Goal: Information Seeking & Learning: Learn about a topic

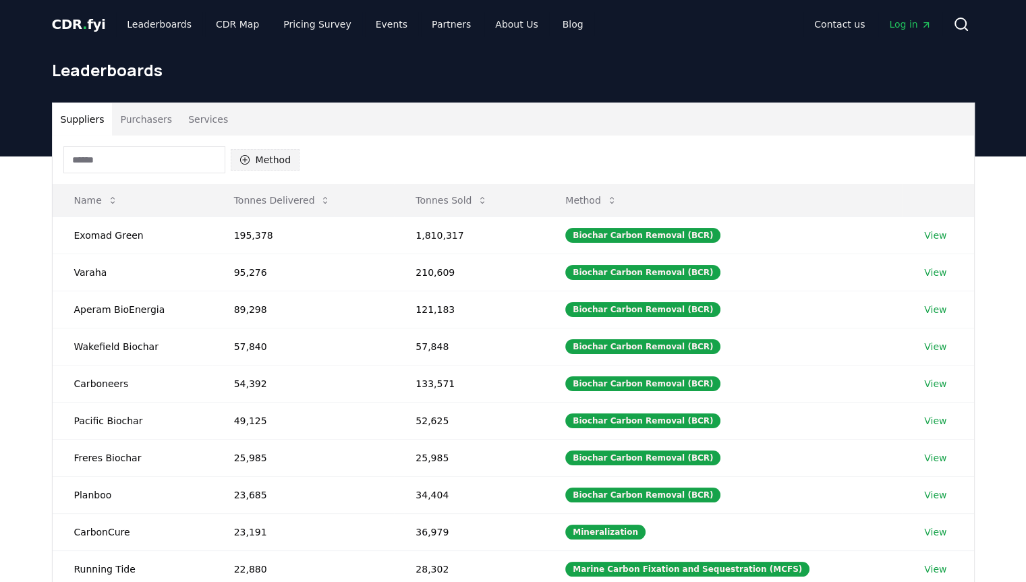
click at [243, 161] on icon "button" at bounding box center [244, 159] width 11 height 11
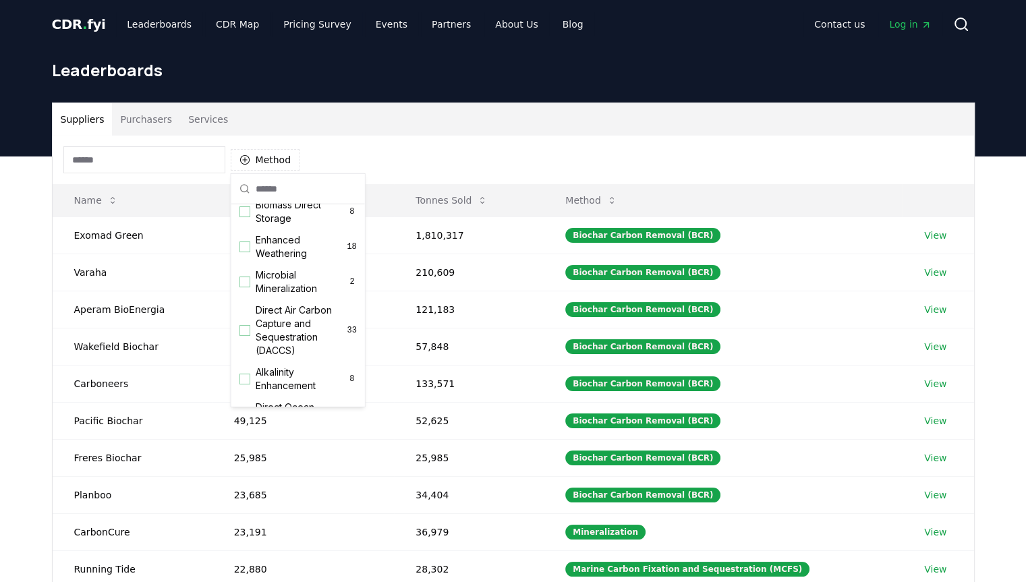
scroll to position [230, 0]
click at [245, 334] on div "Suggestions" at bounding box center [244, 329] width 11 height 11
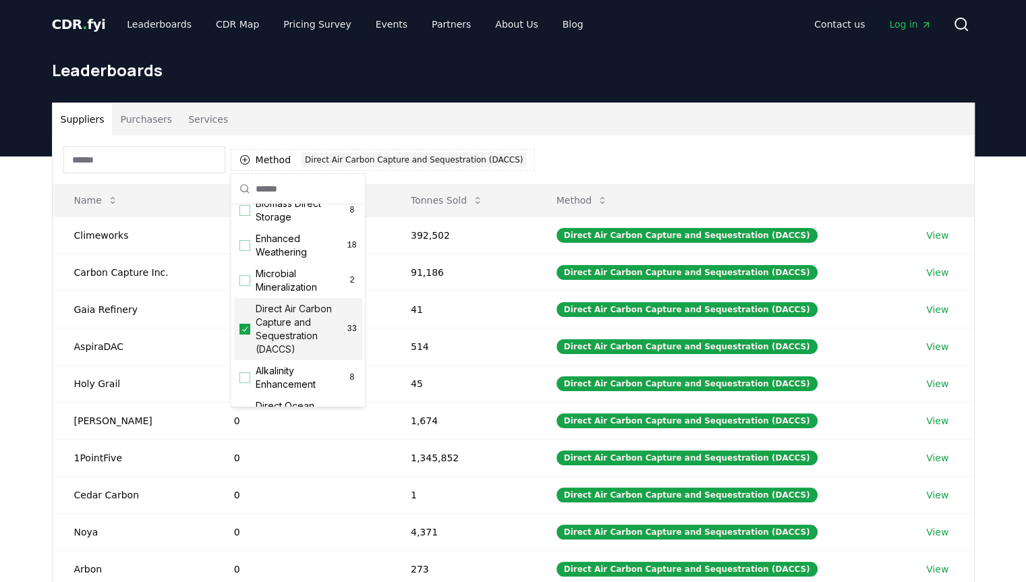
click at [666, 136] on div "Method 1 Direct Air Carbon Capture and Sequestration (DACCS)" at bounding box center [513, 160] width 921 height 49
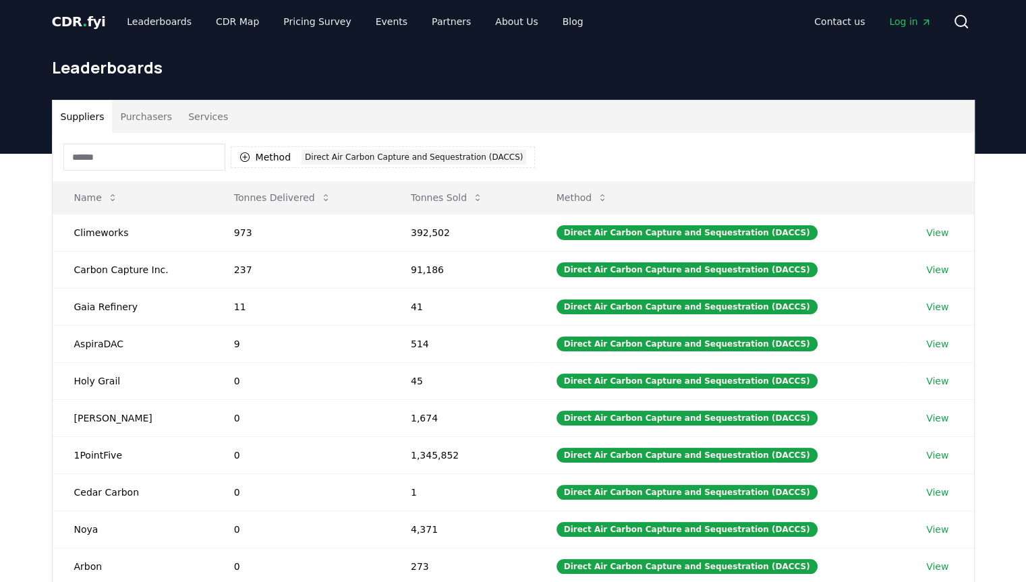
scroll to position [0, 0]
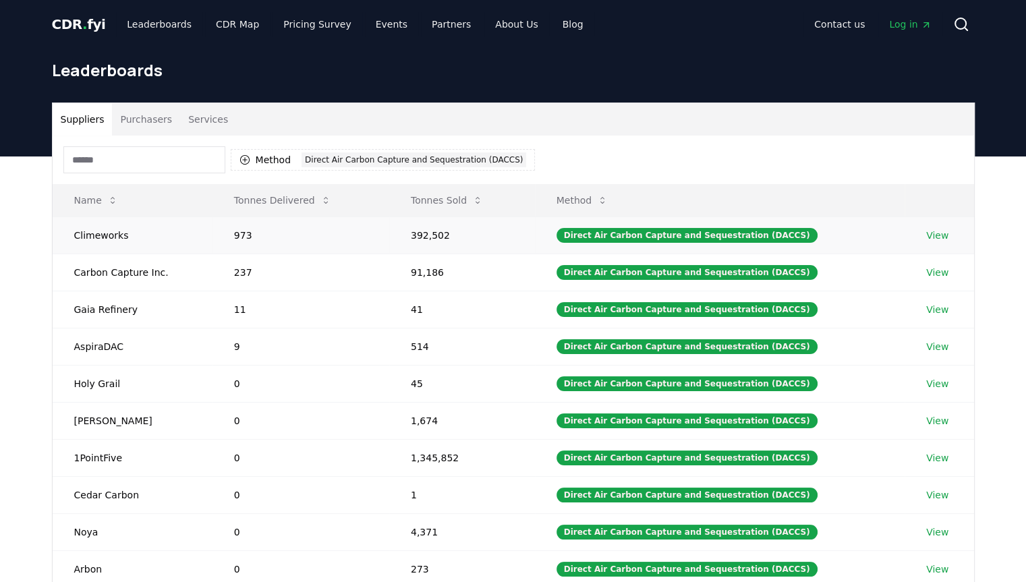
click at [932, 239] on link "View" at bounding box center [937, 235] width 22 height 13
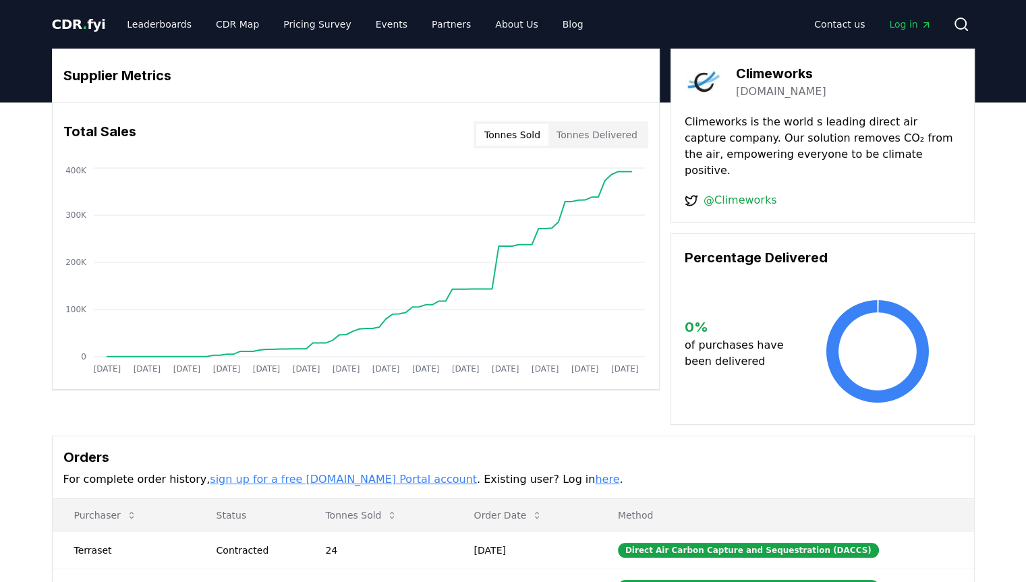
click at [587, 138] on button "Tonnes Delivered" at bounding box center [596, 135] width 97 height 22
click at [524, 143] on button "Tonnes Sold" at bounding box center [512, 135] width 72 height 22
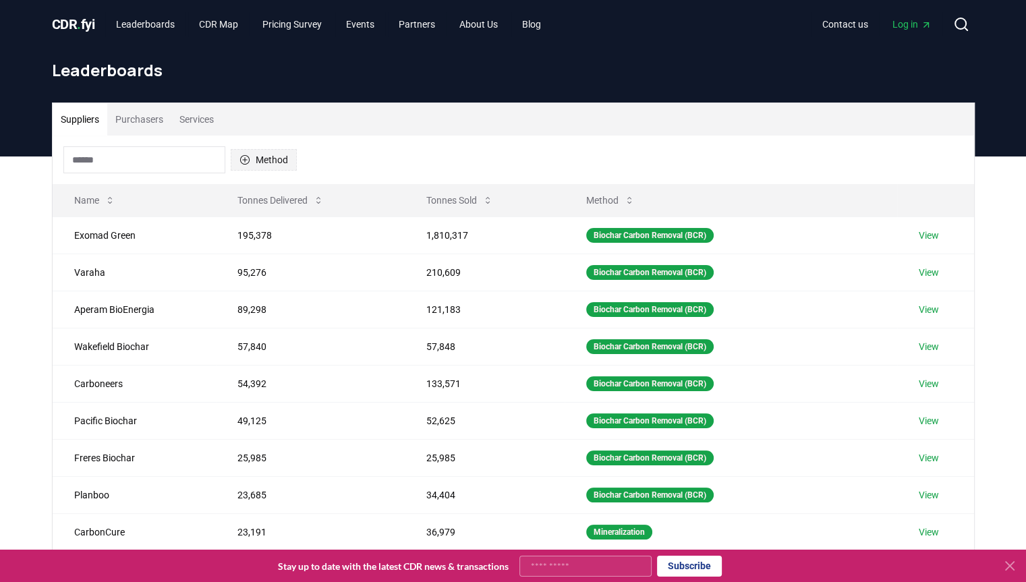
click at [246, 157] on icon "button" at bounding box center [244, 159] width 11 height 11
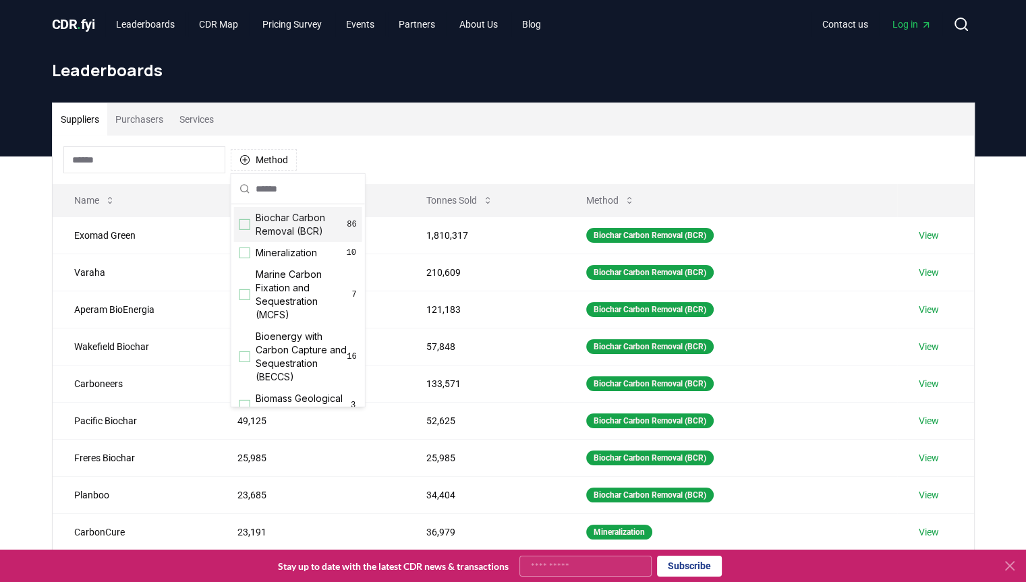
click at [460, 96] on div "Leaderboards" at bounding box center [513, 76] width 944 height 54
